Goal: Book appointment/travel/reservation

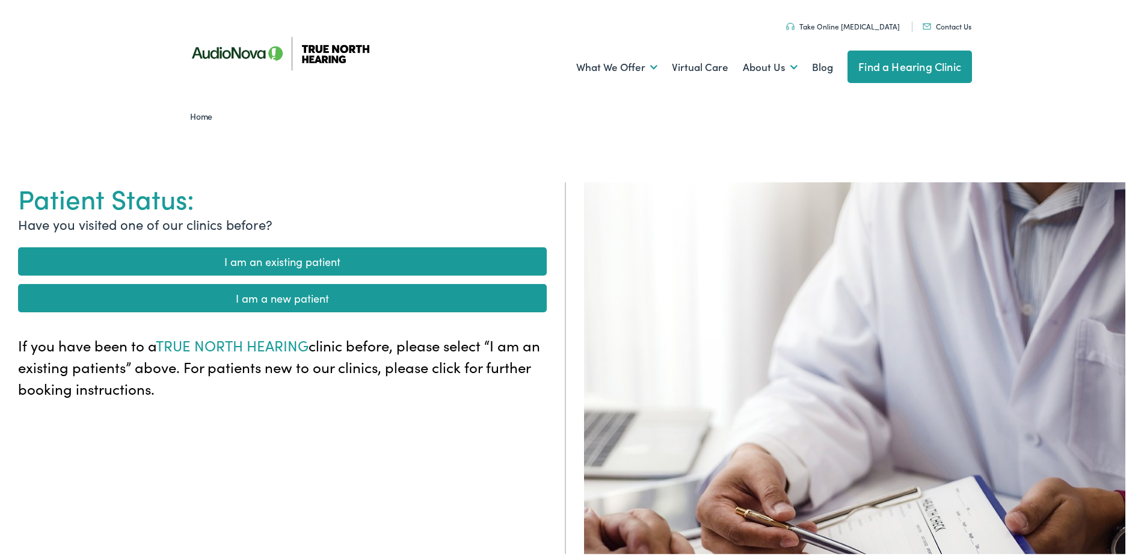
click at [896, 71] on link "Find a Hearing Clinic" at bounding box center [909, 64] width 124 height 32
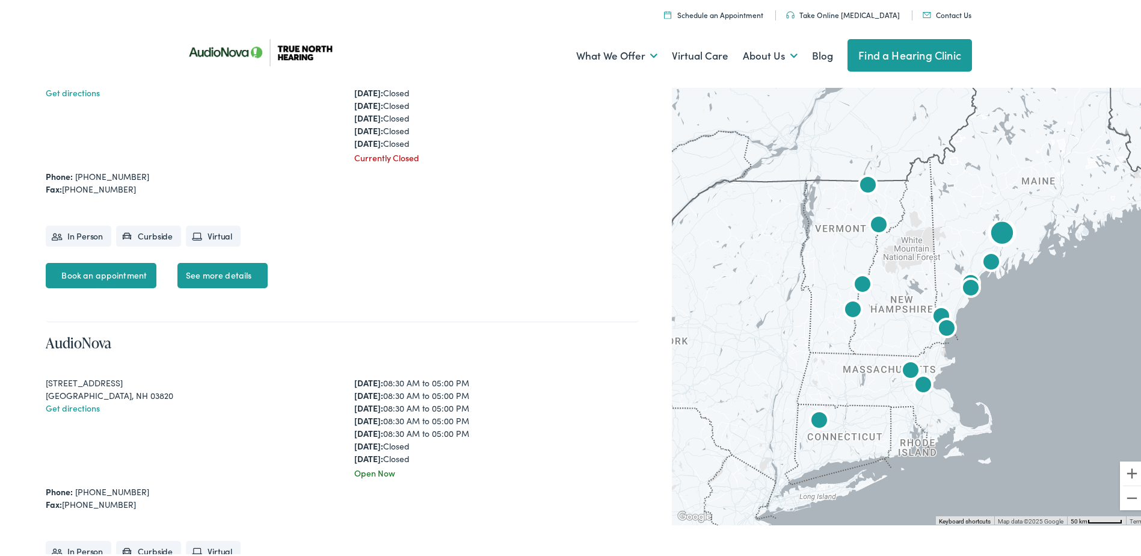
scroll to position [147, 0]
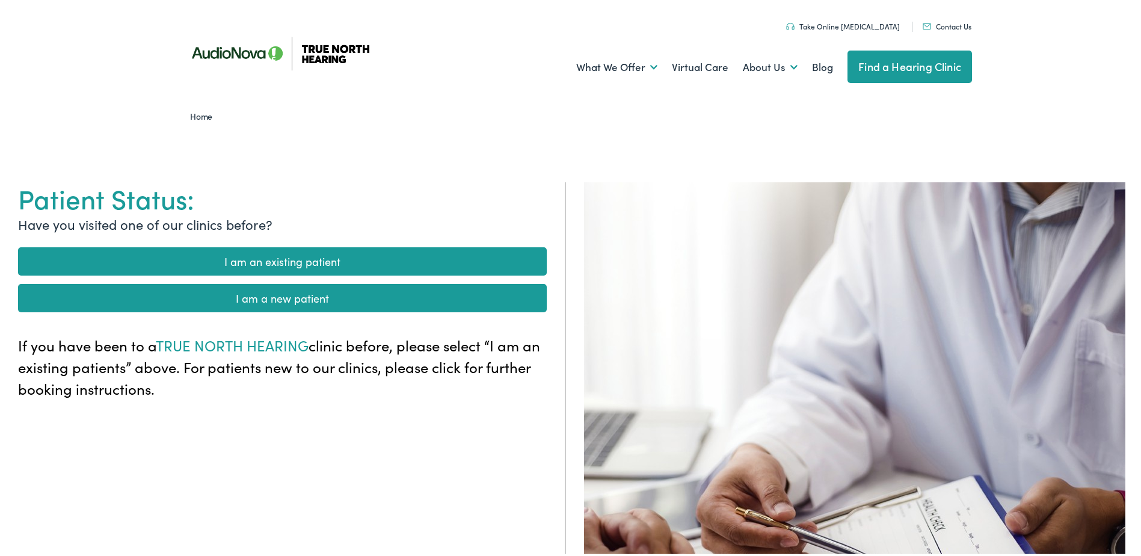
click at [313, 307] on link "I am a new patient" at bounding box center [282, 295] width 529 height 28
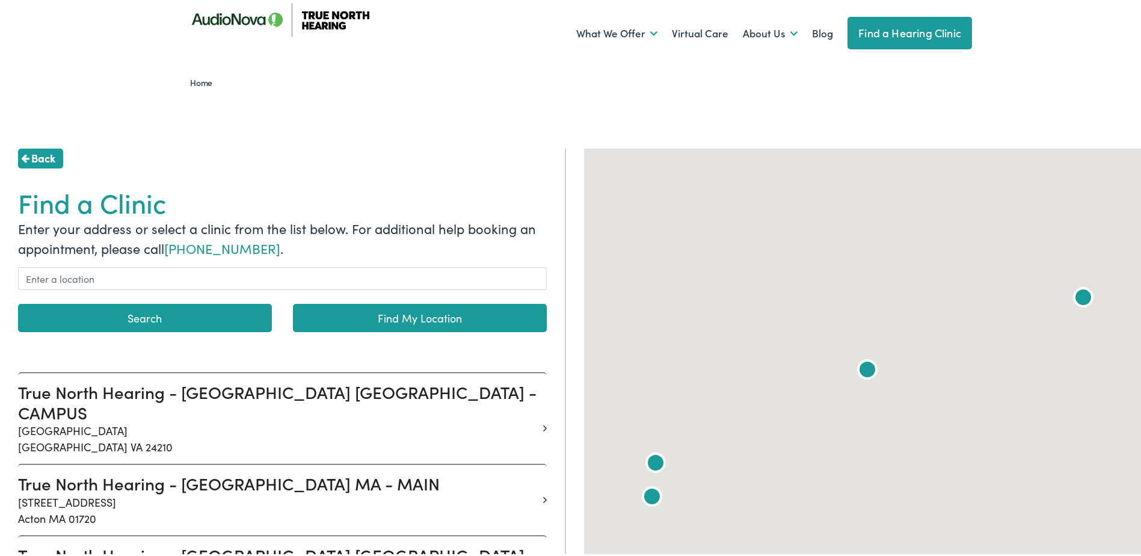
scroll to position [60, 0]
